Goal: Task Accomplishment & Management: Manage account settings

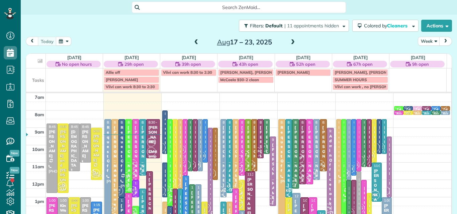
scroll to position [3, 3]
click at [420, 38] on button "Week" at bounding box center [429, 41] width 22 height 9
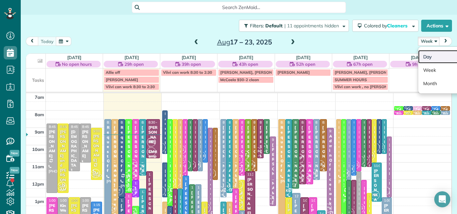
click at [423, 56] on link "Day" at bounding box center [444, 56] width 53 height 13
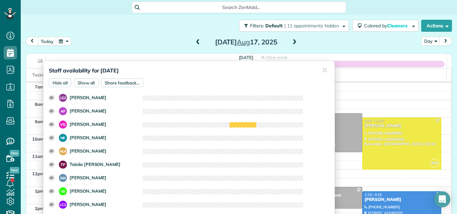
click at [195, 43] on span at bounding box center [197, 42] width 7 height 6
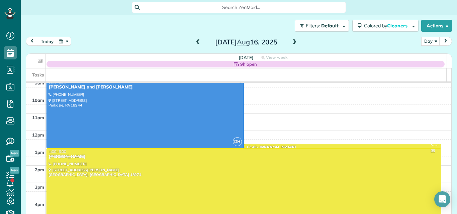
scroll to position [44, 0]
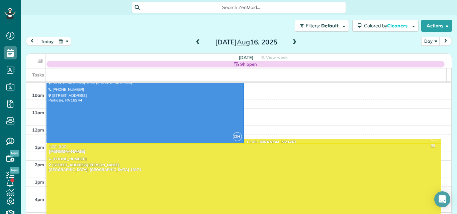
click at [325, 153] on div "Crystal Konopka" at bounding box center [243, 152] width 391 height 6
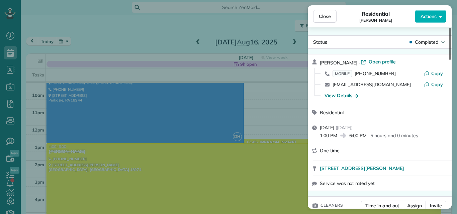
drag, startPoint x: 449, startPoint y: 39, endPoint x: 440, endPoint y: 27, distance: 15.0
click at [449, 28] on div at bounding box center [450, 44] width 2 height 32
click at [328, 13] on span "Close" at bounding box center [325, 16] width 12 height 7
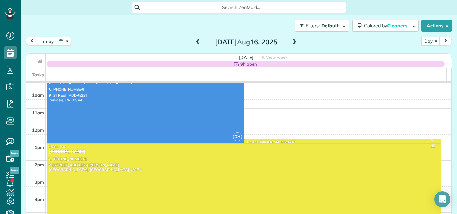
click at [292, 42] on span at bounding box center [294, 42] width 7 height 6
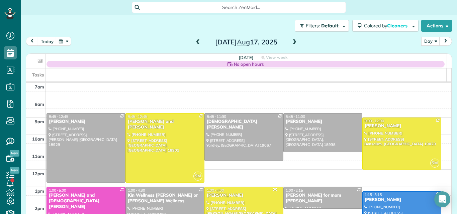
click at [291, 42] on span at bounding box center [294, 42] width 7 height 6
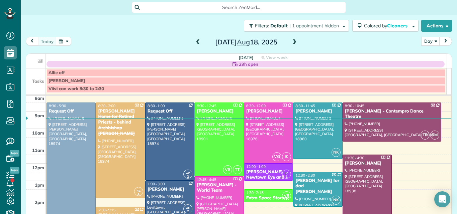
scroll to position [7, 0]
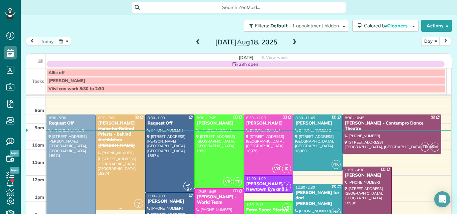
click at [120, 168] on div at bounding box center [120, 162] width 48 height 95
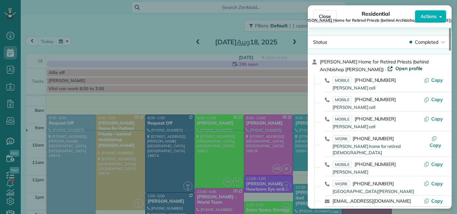
click at [395, 69] on span "Open profile" at bounding box center [408, 68] width 27 height 7
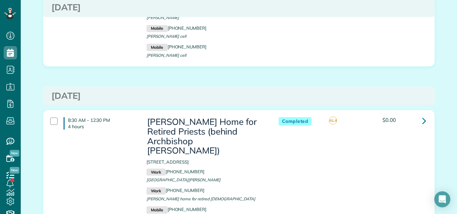
scroll to position [201, 0]
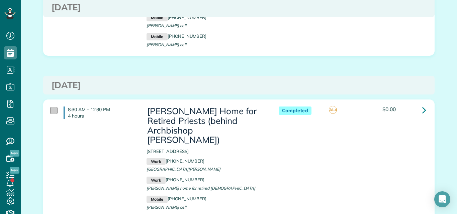
click at [50, 107] on div at bounding box center [53, 110] width 7 height 7
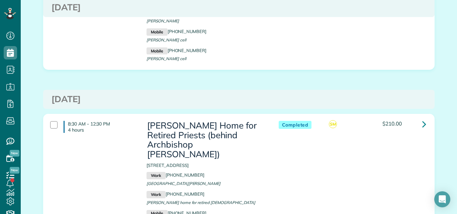
scroll to position [441, 0]
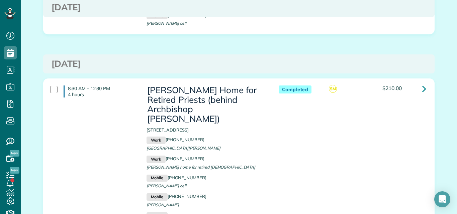
click at [51, 82] on div "8:30 AM - 12:30 PM 4 hours" at bounding box center [93, 91] width 96 height 19
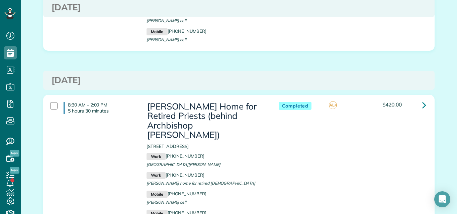
scroll to position [655, 0]
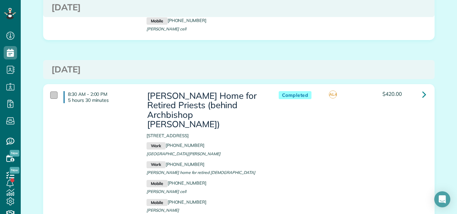
click at [50, 92] on div at bounding box center [53, 95] width 7 height 7
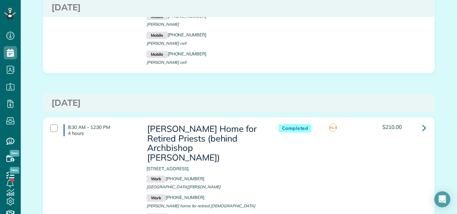
scroll to position [856, 0]
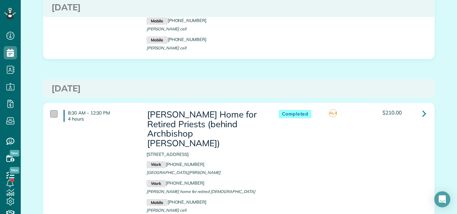
click at [51, 110] on div at bounding box center [53, 113] width 7 height 7
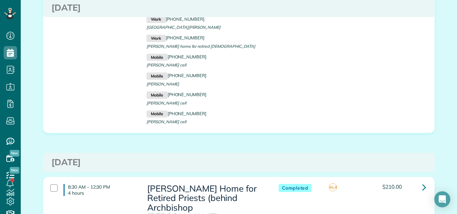
scroll to position [1043, 0]
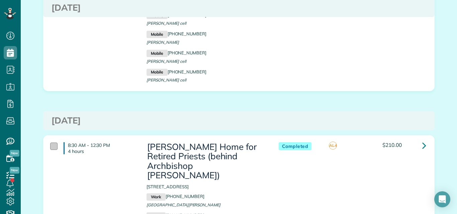
click at [51, 143] on div at bounding box center [53, 146] width 7 height 7
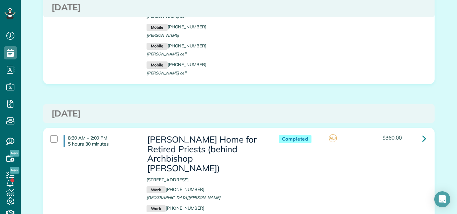
scroll to position [1271, 0]
click at [50, 135] on div at bounding box center [53, 138] width 7 height 7
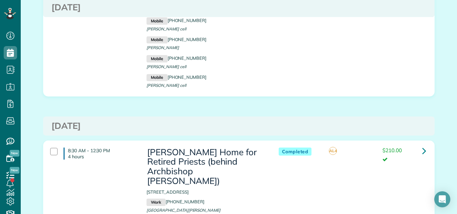
scroll to position [1485, 0]
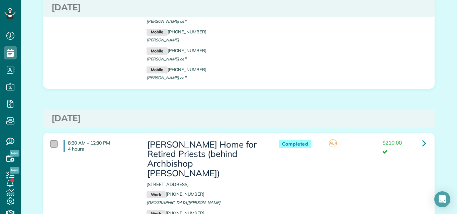
click at [51, 140] on div at bounding box center [53, 143] width 7 height 7
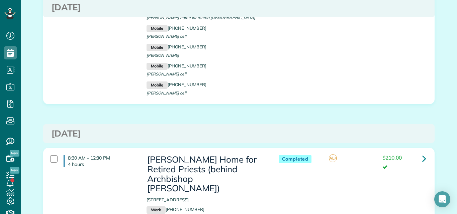
scroll to position [1699, 0]
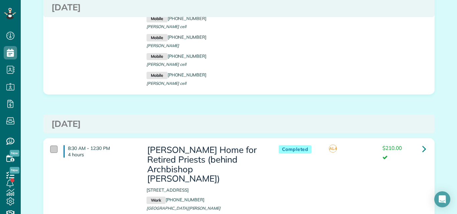
click at [50, 146] on div at bounding box center [53, 149] width 7 height 7
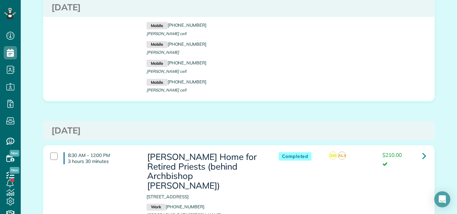
scroll to position [1913, 0]
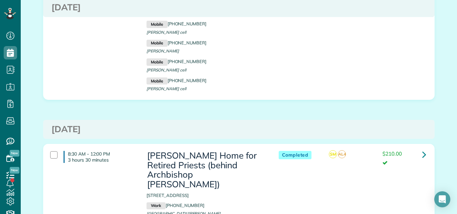
click at [50, 148] on div "8:30 AM - 12:00 PM 3 hours 30 minutes" at bounding box center [93, 157] width 96 height 19
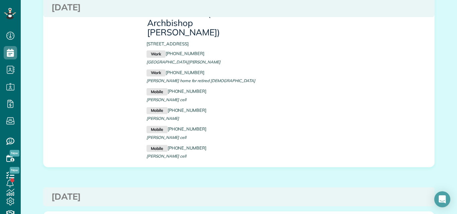
scroll to position [1823, 0]
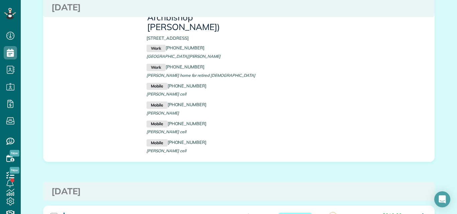
scroll to position [1627, 0]
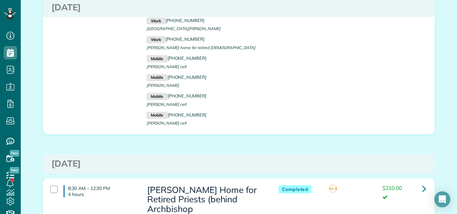
scroll to position [1403, 0]
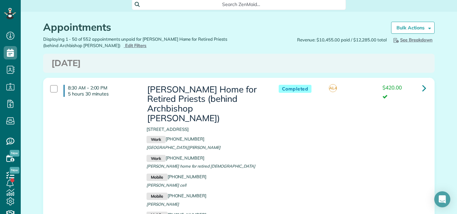
scroll to position [0, 0]
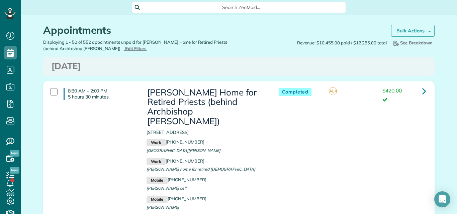
click at [413, 27] on link "Bulk Actions" at bounding box center [412, 31] width 43 height 12
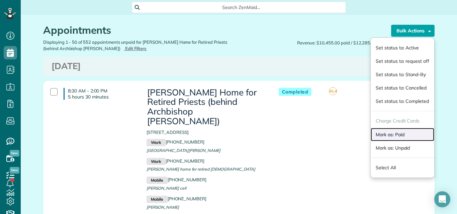
click at [389, 136] on link "Mark as: Paid" at bounding box center [403, 134] width 64 height 13
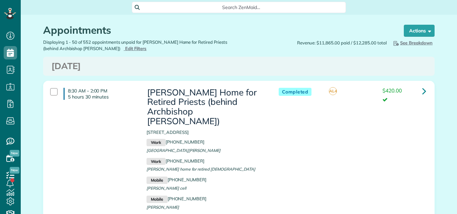
scroll to position [3, 3]
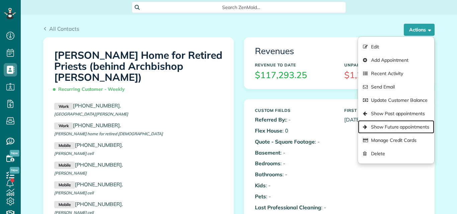
click at [388, 128] on link "Show Future appointments" at bounding box center [396, 126] width 76 height 13
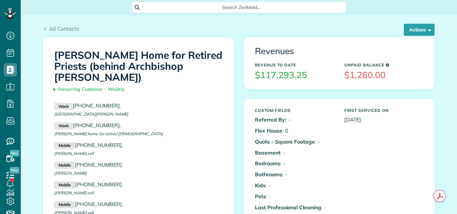
scroll to position [3, 3]
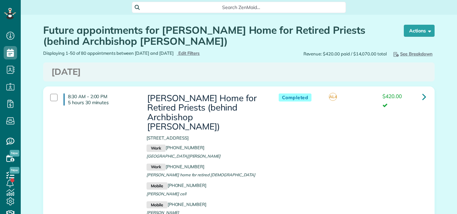
click at [52, 95] on div at bounding box center [53, 97] width 7 height 7
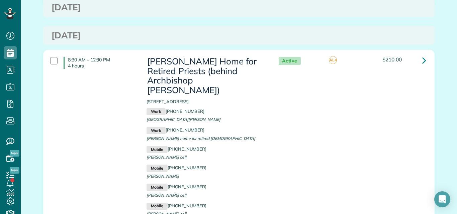
scroll to position [268, 0]
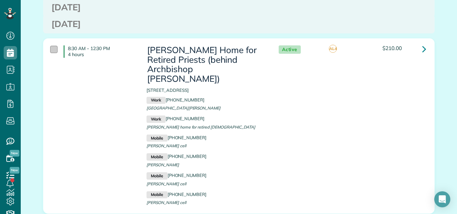
click at [53, 46] on div at bounding box center [53, 49] width 7 height 7
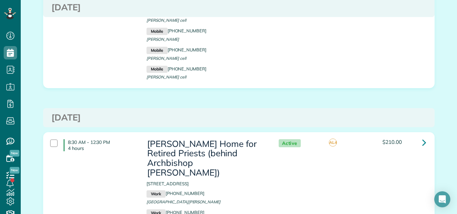
scroll to position [401, 0]
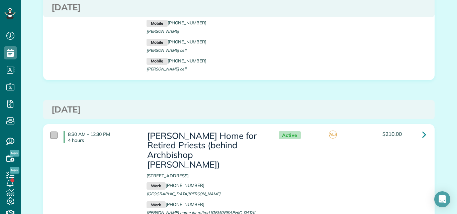
click at [50, 132] on div at bounding box center [53, 135] width 7 height 7
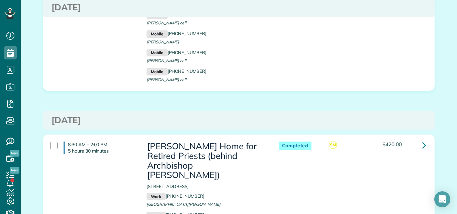
scroll to position [642, 0]
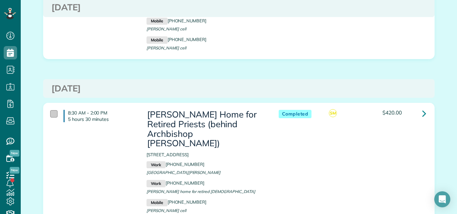
click at [51, 110] on div at bounding box center [53, 113] width 7 height 7
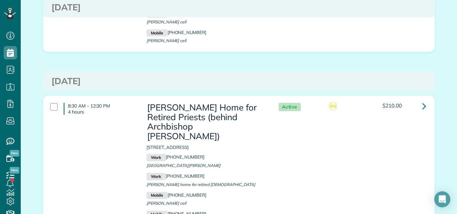
scroll to position [869, 0]
click at [53, 103] on div at bounding box center [53, 106] width 7 height 7
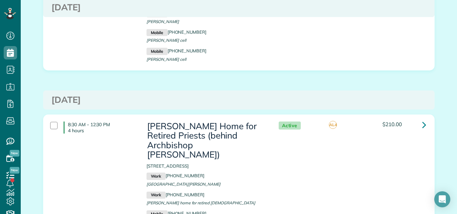
scroll to position [1070, 0]
click at [50, 122] on div at bounding box center [53, 125] width 7 height 7
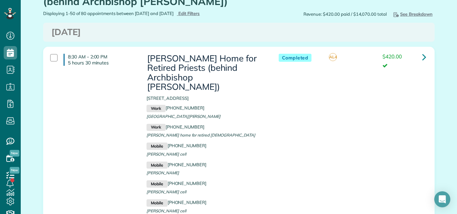
scroll to position [0, 0]
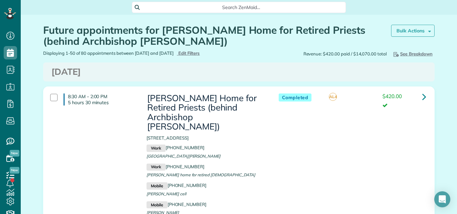
click at [401, 32] on strong "Bulk Actions" at bounding box center [410, 31] width 28 height 6
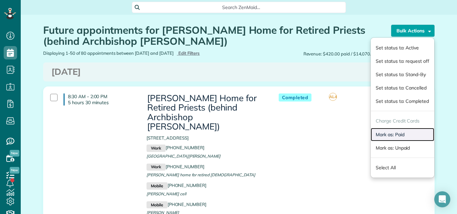
click at [391, 134] on link "Mark as: Paid" at bounding box center [403, 134] width 64 height 13
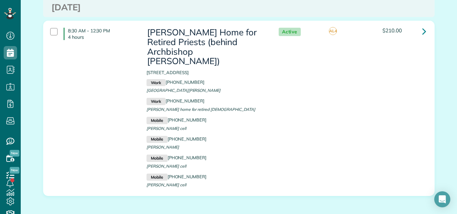
scroll to position [1816, 0]
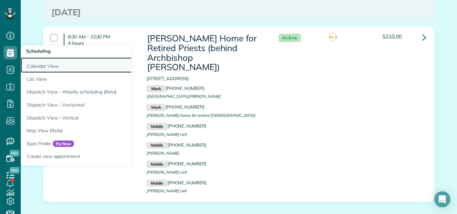
click at [35, 65] on link "Calendar View" at bounding box center [104, 65] width 167 height 15
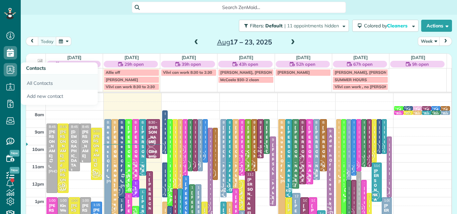
scroll to position [3, 3]
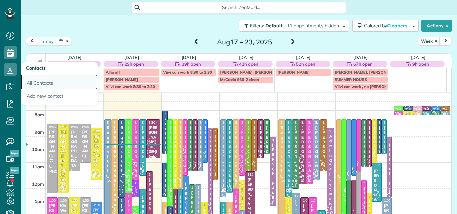
click at [40, 83] on link "All Contacts" at bounding box center [59, 82] width 77 height 15
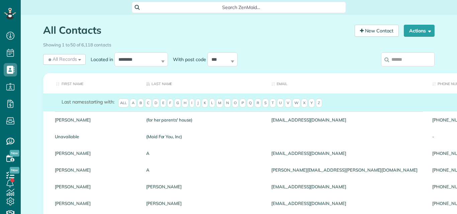
scroll to position [3, 3]
click at [389, 60] on input "search" at bounding box center [408, 60] width 54 height 14
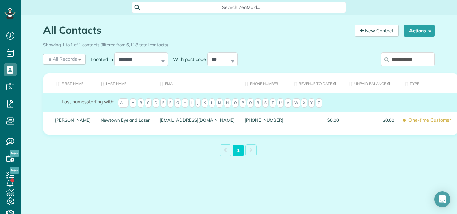
type input "**********"
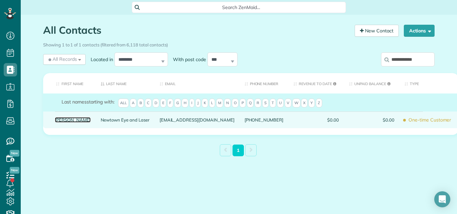
click at [75, 120] on link "[PERSON_NAME]" at bounding box center [73, 120] width 36 height 5
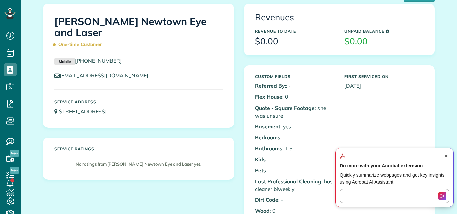
scroll to position [48, 0]
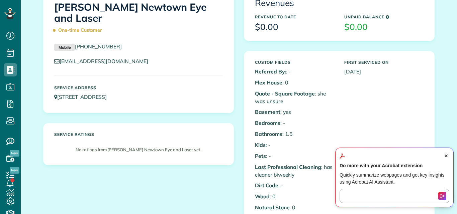
click at [446, 154] on span "Close Acrobat AI Assistant Dialog" at bounding box center [446, 156] width 6 height 6
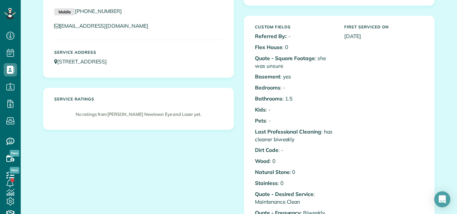
scroll to position [10, 0]
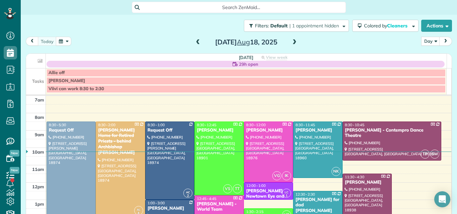
scroll to position [7, 0]
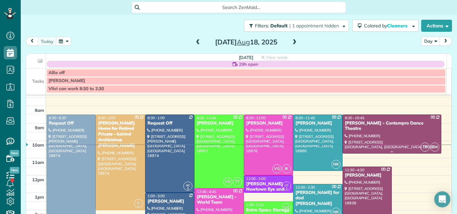
click at [368, 135] on div at bounding box center [392, 134] width 98 height 38
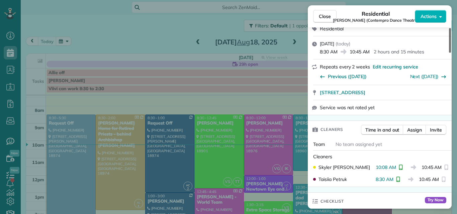
scroll to position [95, 0]
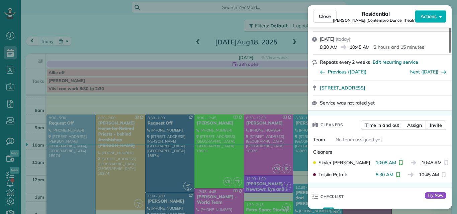
drag, startPoint x: 450, startPoint y: 35, endPoint x: 448, endPoint y: 48, distance: 13.3
click at [449, 48] on div at bounding box center [450, 40] width 2 height 25
click at [323, 13] on span "Close" at bounding box center [325, 16] width 12 height 7
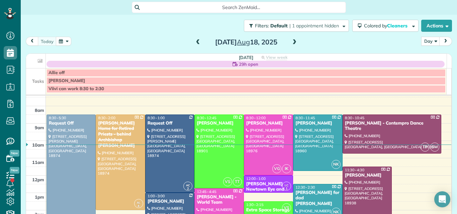
click at [352, 197] on div at bounding box center [367, 210] width 48 height 86
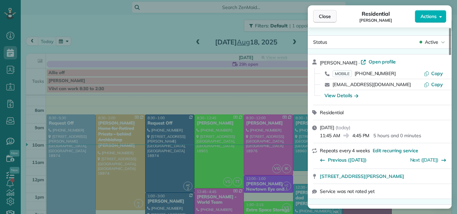
click at [318, 11] on button "Close" at bounding box center [324, 16] width 23 height 13
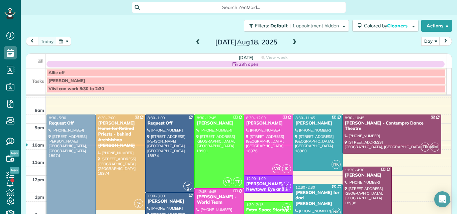
click at [195, 42] on span at bounding box center [197, 42] width 7 height 6
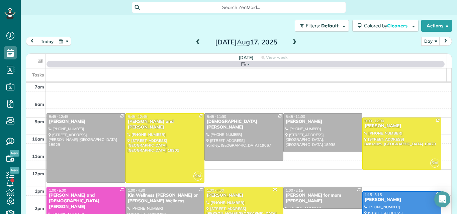
click at [195, 42] on span at bounding box center [197, 42] width 7 height 6
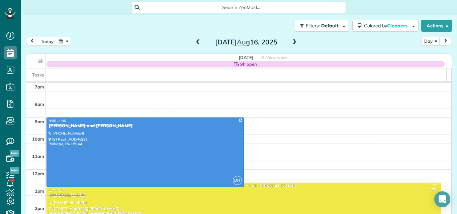
click at [195, 42] on span at bounding box center [197, 42] width 7 height 6
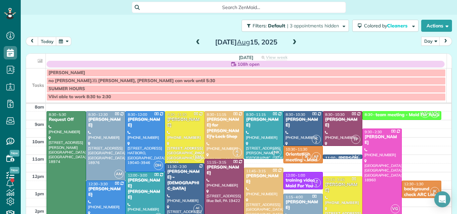
scroll to position [22, 0]
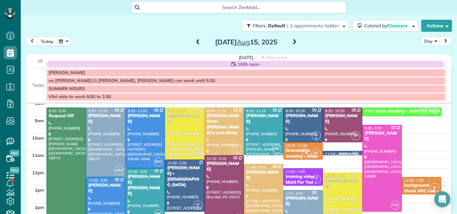
click at [291, 42] on span at bounding box center [294, 42] width 7 height 6
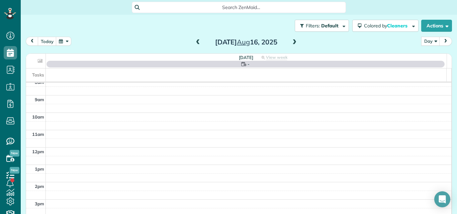
scroll to position [0, 0]
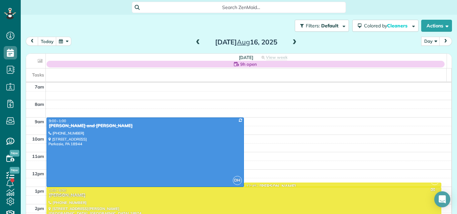
click at [194, 43] on span at bounding box center [197, 42] width 7 height 6
